Goal: Find specific page/section: Find specific page/section

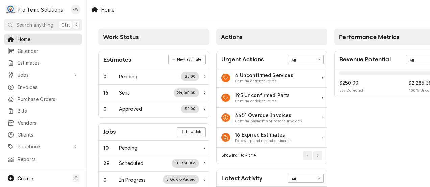
click at [32, 51] on span "Calendar" at bounding box center [48, 50] width 61 height 7
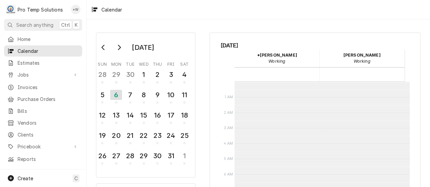
scroll to position [108, 0]
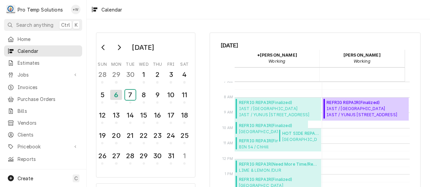
click at [136, 95] on div "7" at bounding box center [130, 95] width 10 height 10
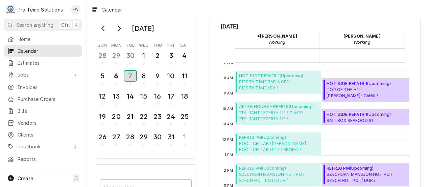
scroll to position [19, 0]
click at [288, 79] on span "FIESTA TIME BAR & GRILL FIESTA TIME / FV / 1063 E Broad St, Fuquay-Varina, NC 2…" at bounding box center [279, 84] width 80 height 13
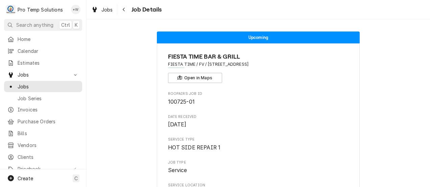
click at [32, 50] on span "Calendar" at bounding box center [48, 50] width 61 height 7
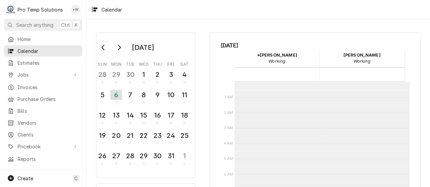
scroll to position [108, 0]
